Goal: Transaction & Acquisition: Register for event/course

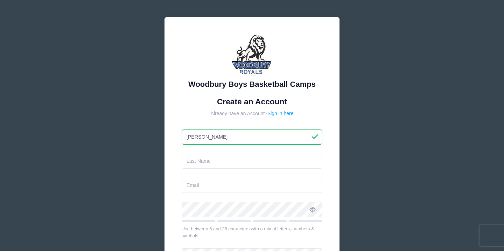
type input "[PERSON_NAME]"
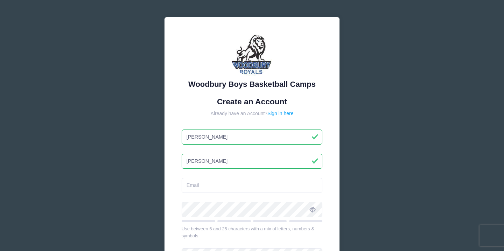
type input "[PERSON_NAME]"
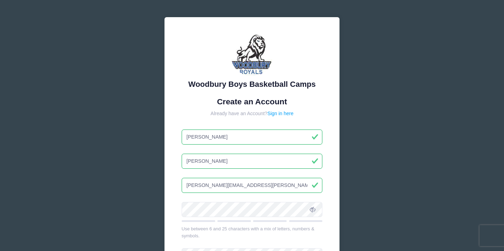
type input "[PERSON_NAME][EMAIL_ADDRESS][PERSON_NAME][DOMAIN_NAME]"
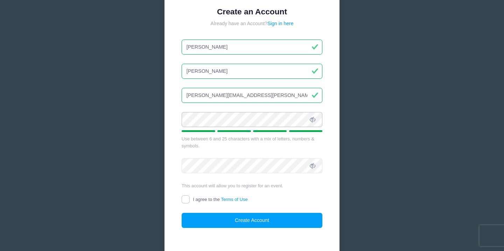
scroll to position [97, 0]
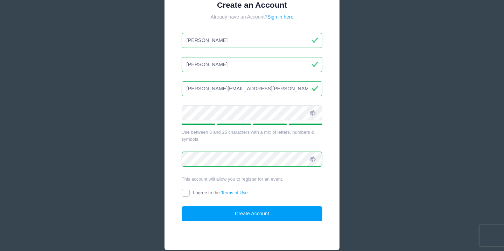
click at [186, 192] on input "I agree to the Terms of Use" at bounding box center [186, 193] width 8 height 8
checkbox input "true"
click at [246, 212] on button "Create Account" at bounding box center [252, 213] width 141 height 15
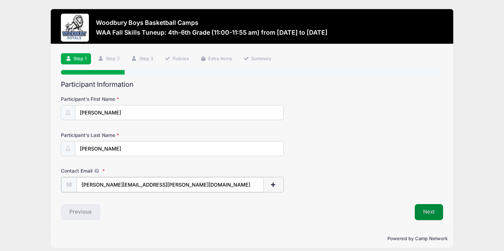
type input "[PERSON_NAME][EMAIL_ADDRESS][PERSON_NAME][DOMAIN_NAME]"
click at [423, 208] on button "Next" at bounding box center [429, 211] width 28 height 16
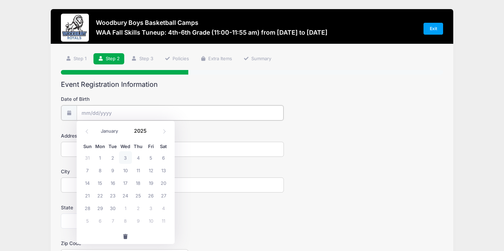
click at [93, 112] on input "Date of Birth" at bounding box center [180, 112] width 207 height 15
click at [89, 115] on input "Date of Birth" at bounding box center [180, 112] width 207 height 15
click at [115, 115] on input "Date of Birth" at bounding box center [180, 112] width 207 height 15
click at [88, 132] on icon at bounding box center [87, 131] width 5 height 5
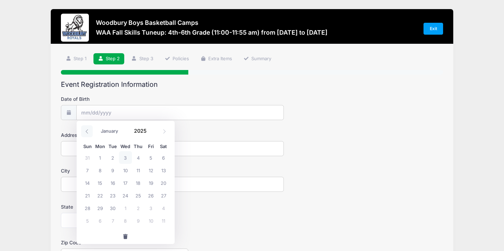
select select "7"
click at [142, 130] on input "2025" at bounding box center [142, 131] width 23 height 11
click at [150, 130] on span at bounding box center [151, 128] width 5 height 5
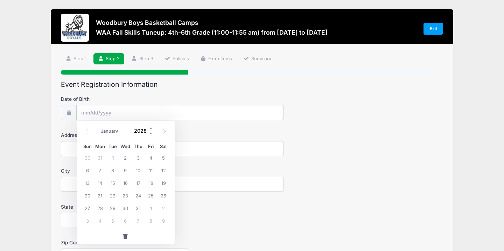
click at [151, 133] on span at bounding box center [151, 133] width 5 height 5
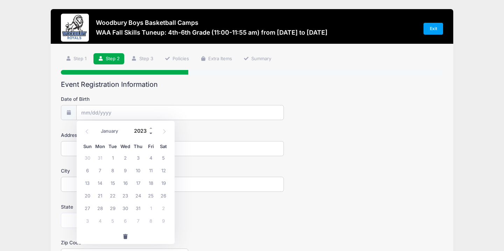
click at [151, 133] on span at bounding box center [151, 133] width 5 height 5
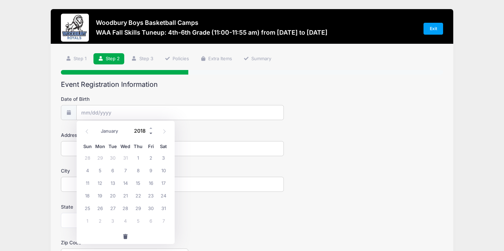
click at [151, 133] on span at bounding box center [151, 133] width 5 height 5
type input "2015"
click at [89, 132] on icon at bounding box center [87, 131] width 5 height 5
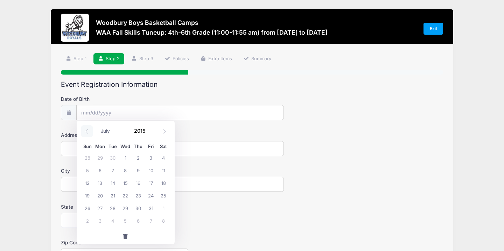
click at [89, 132] on icon at bounding box center [87, 131] width 5 height 5
select select "2"
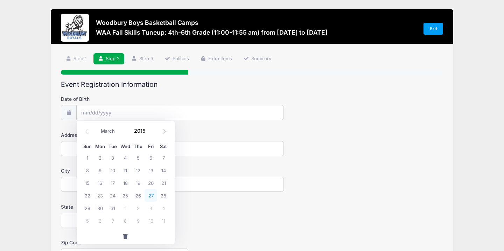
click at [151, 195] on span "27" at bounding box center [151, 195] width 13 height 13
type input "03/27/2015"
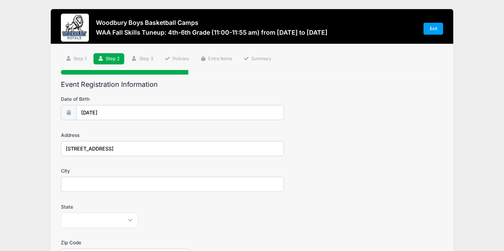
type input "1802 Sheffield drive"
type input "Woodbury"
click at [205, 213] on div "Alabama Alaska American Samoa Arizona Arkansas Armed Forces Africa Armed Forces…" at bounding box center [172, 220] width 223 height 15
select select "MN"
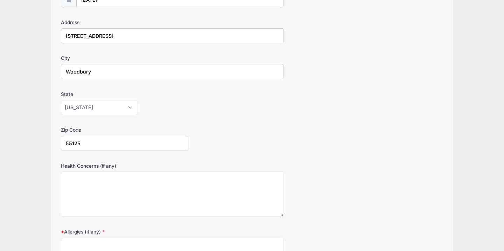
scroll to position [113, 0]
type input "55125"
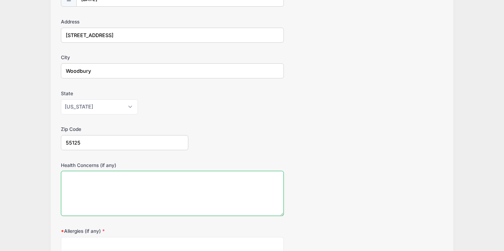
click at [159, 186] on textarea "Health Concerns (if any)" at bounding box center [172, 193] width 223 height 45
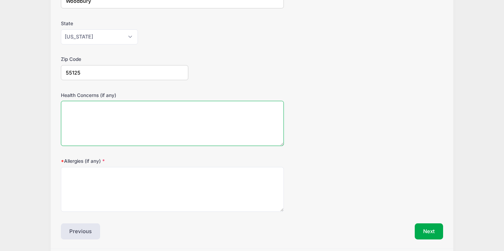
scroll to position [184, 0]
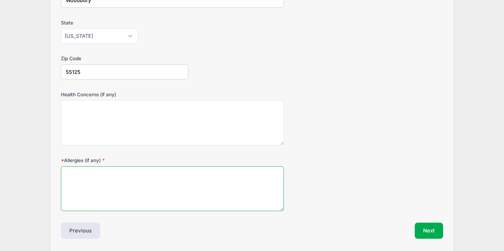
click at [140, 178] on textarea "Allergies (if any)" at bounding box center [172, 188] width 223 height 45
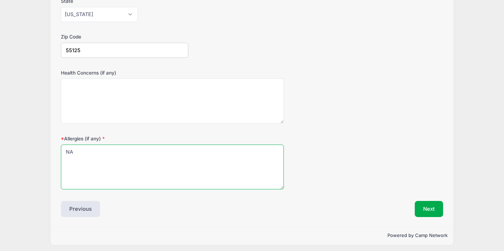
scroll to position [206, 0]
type textarea "NA"
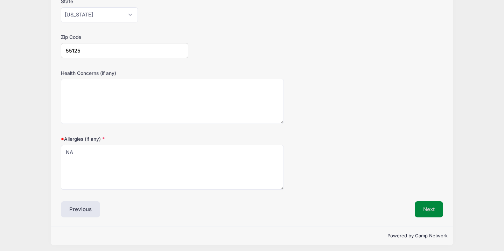
click at [434, 204] on button "Next" at bounding box center [429, 209] width 28 height 16
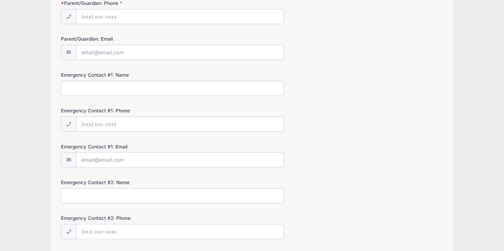
scroll to position [0, 0]
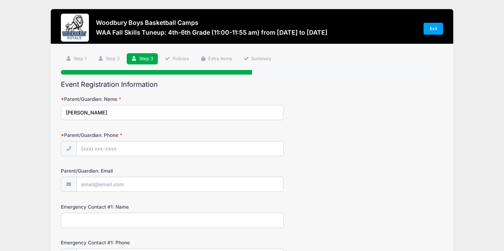
type input "Jennifer Egan"
type input "(612) 868-0904"
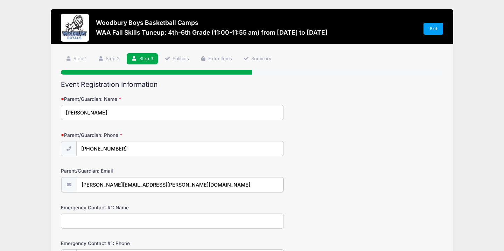
type input "[PERSON_NAME][EMAIL_ADDRESS][PERSON_NAME][DOMAIN_NAME]"
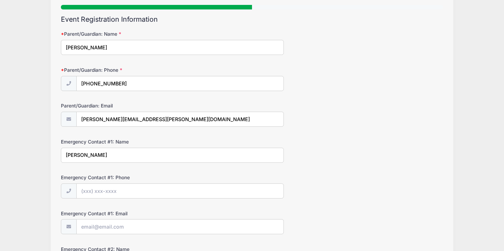
scroll to position [66, 0]
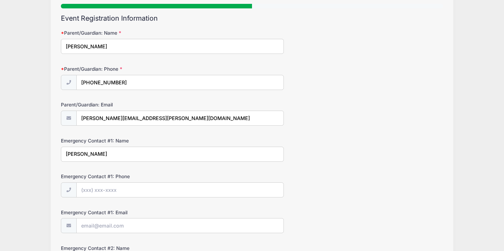
type input "Jen Egan"
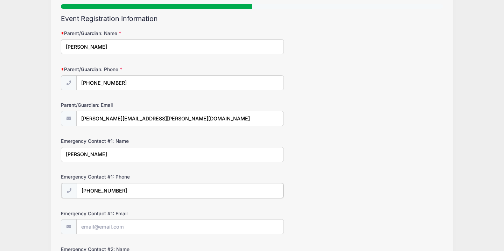
type input "(612) 868-0904"
type input "B"
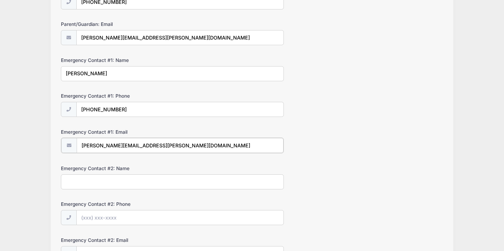
scroll to position [149, 0]
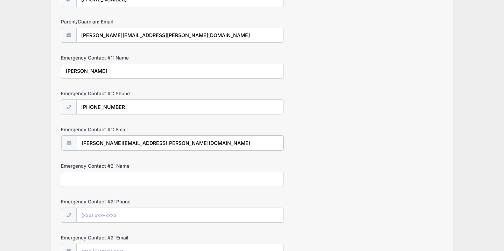
type input "jennifer.beckel@gmail.com"
type input "brendan egan"
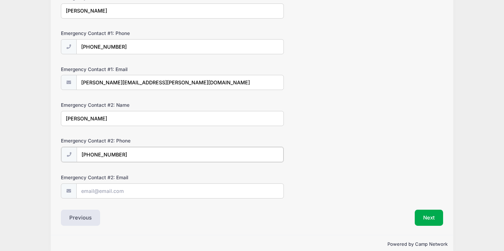
scroll to position [212, 0]
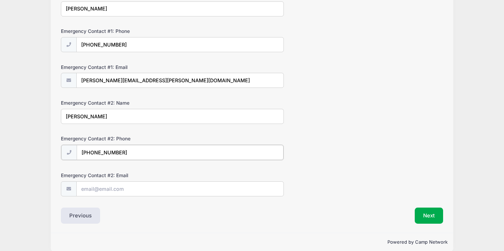
type input "(952) 334-5104"
type input "eganbr@yahoo.com"
click at [428, 214] on button "Next" at bounding box center [429, 215] width 28 height 16
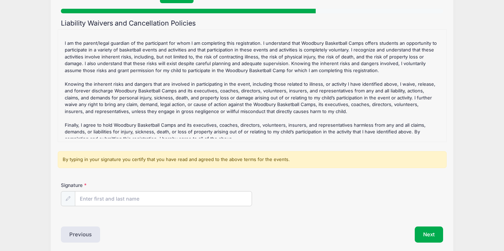
scroll to position [64, 0]
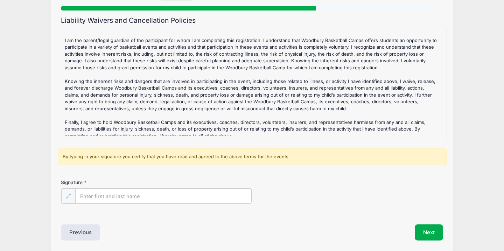
click at [119, 196] on input "Signature" at bounding box center [163, 196] width 176 height 15
type input "Jennifer Egan"
click at [435, 235] on button "Next" at bounding box center [429, 232] width 28 height 16
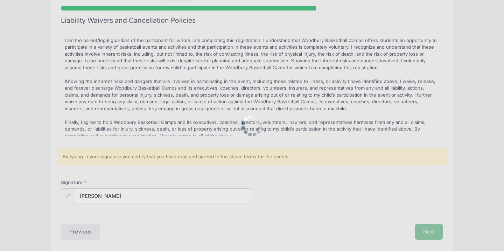
scroll to position [0, 0]
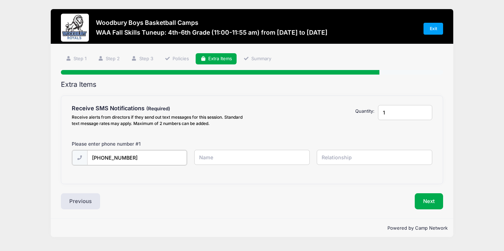
type input "6128680904"
type input "Jennifer Egan"
click at [373, 152] on input "text" at bounding box center [375, 157] width 116 height 15
type input "mom"
click at [433, 201] on button "Next" at bounding box center [429, 201] width 28 height 16
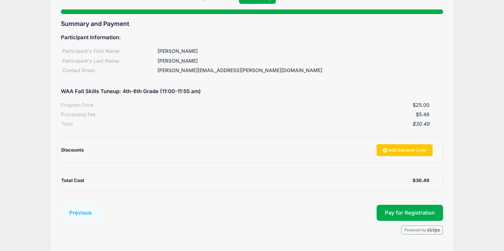
scroll to position [77, 0]
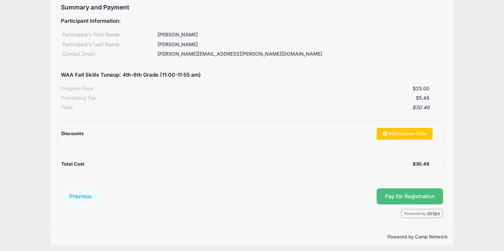
click at [415, 192] on button "Pay for Registration" at bounding box center [410, 196] width 67 height 16
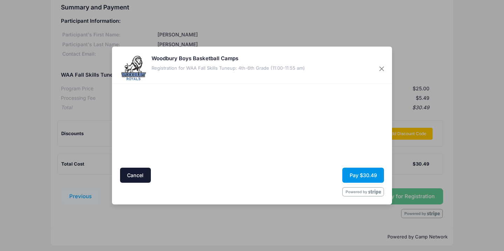
click at [366, 179] on button "Pay $30.49" at bounding box center [363, 175] width 42 height 15
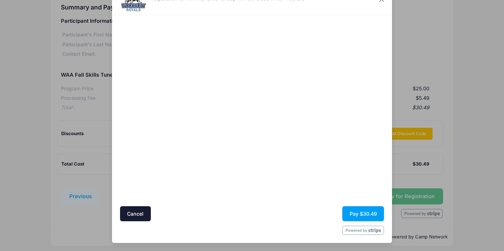
scroll to position [30, 0]
click at [366, 215] on button "Pay $30.49" at bounding box center [363, 214] width 42 height 15
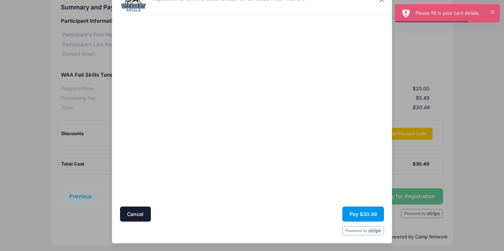
click at [368, 213] on button "Pay $30.49" at bounding box center [363, 214] width 42 height 15
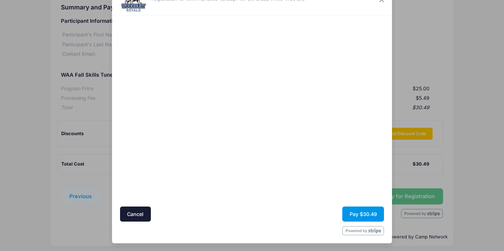
click at [367, 215] on button "Pay $30.49" at bounding box center [363, 214] width 42 height 15
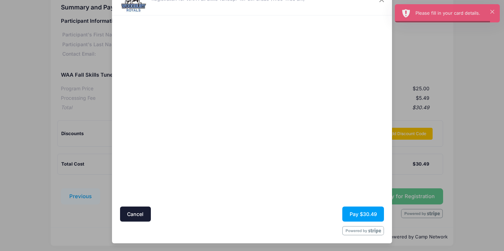
click at [321, 130] on div at bounding box center [320, 111] width 129 height 185
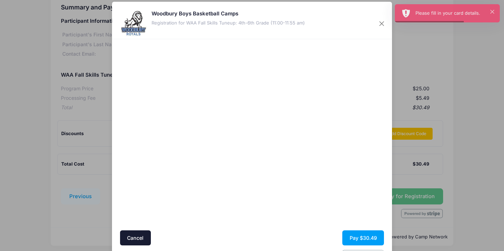
scroll to position [6, 0]
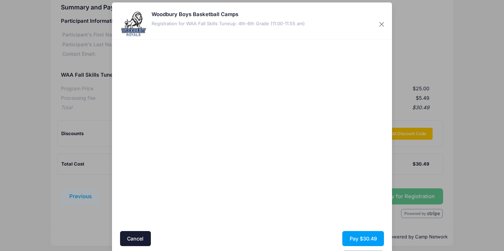
click at [326, 180] on div at bounding box center [320, 135] width 129 height 185
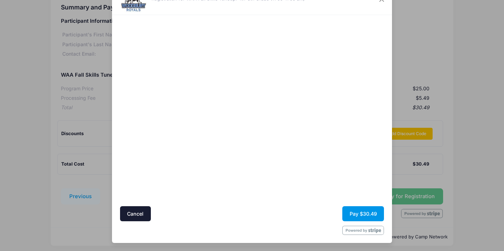
scroll to position [30, 0]
click at [361, 212] on button "Pay $30.49" at bounding box center [363, 214] width 42 height 15
click at [366, 215] on button "Pay $30.49" at bounding box center [363, 214] width 42 height 15
click at [186, 171] on div at bounding box center [184, 74] width 129 height 257
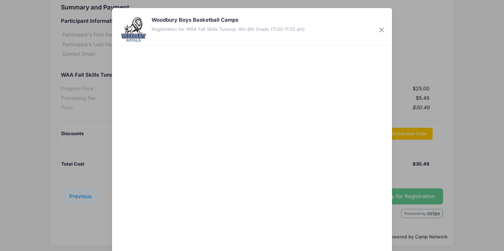
scroll to position [0, 0]
click at [381, 30] on button "Close" at bounding box center [382, 30] width 13 height 13
